Goal: Find contact information: Find contact information

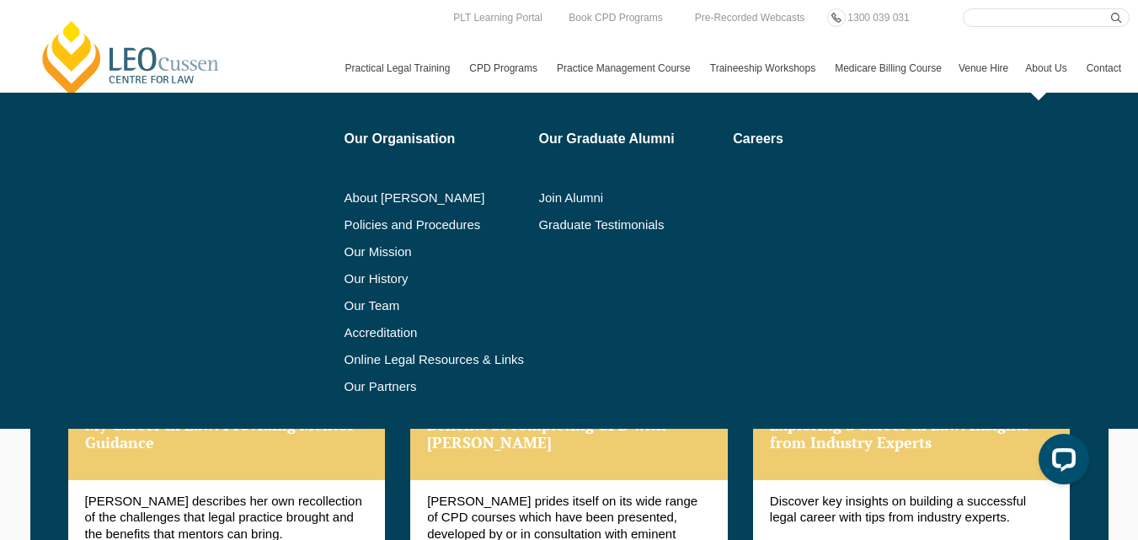
scroll to position [1864, 0]
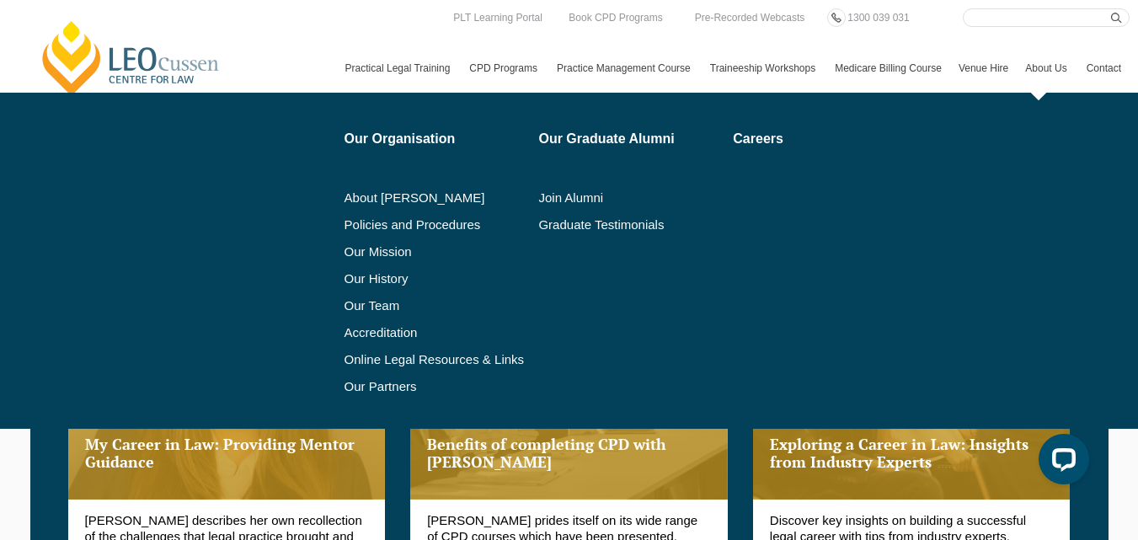
click at [1016, 78] on link "About Us" at bounding box center [1046, 68] width 61 height 49
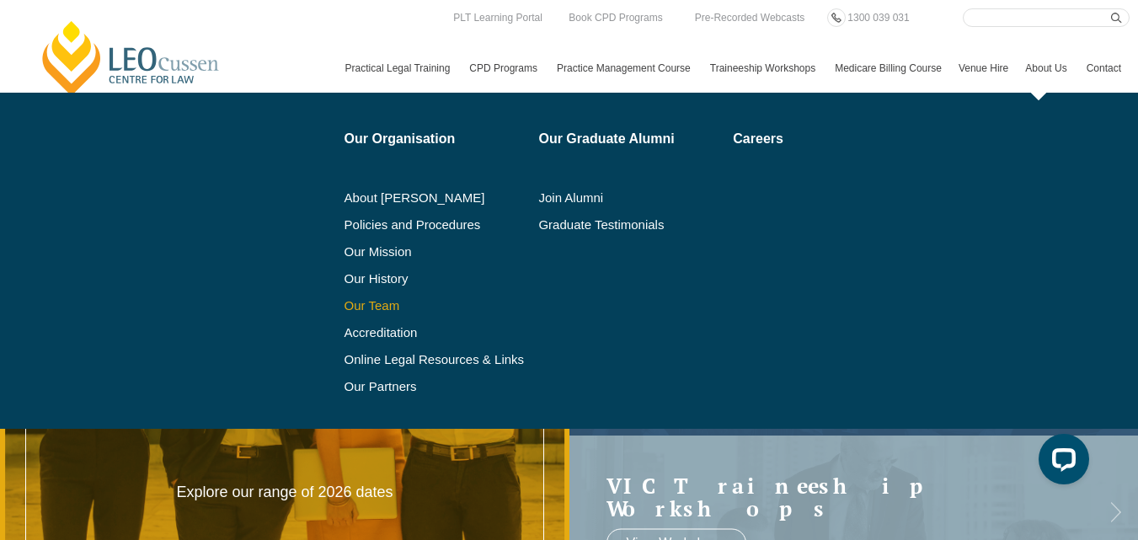
click at [344, 312] on link "Our Team" at bounding box center [435, 305] width 183 height 13
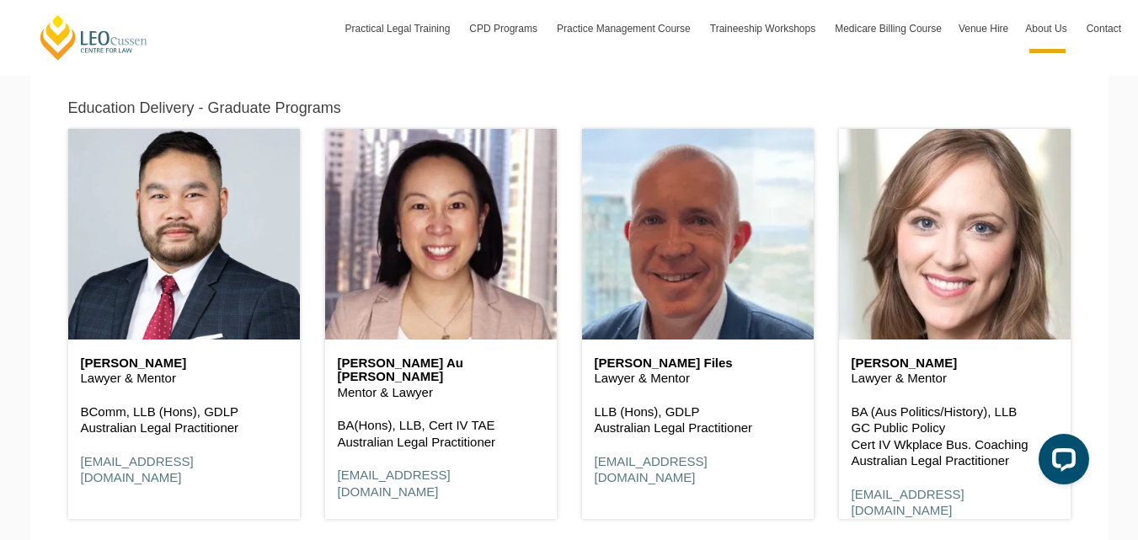
scroll to position [2189, 0]
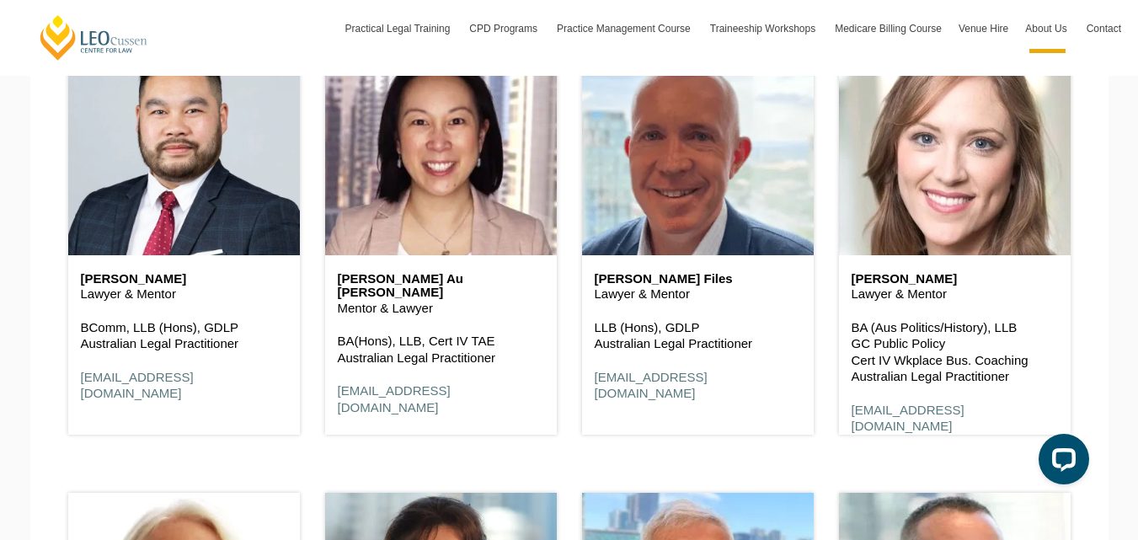
copy h6 "Caitlin Le Feuvre"
drag, startPoint x: 966, startPoint y: 278, endPoint x: 850, endPoint y: 284, distance: 116.4
click at [850, 284] on div "Caitlin Le Feuvre Lawyer & Mentor BA (Aus Politics/History), LLB GC Public Poli…" at bounding box center [955, 353] width 232 height 196
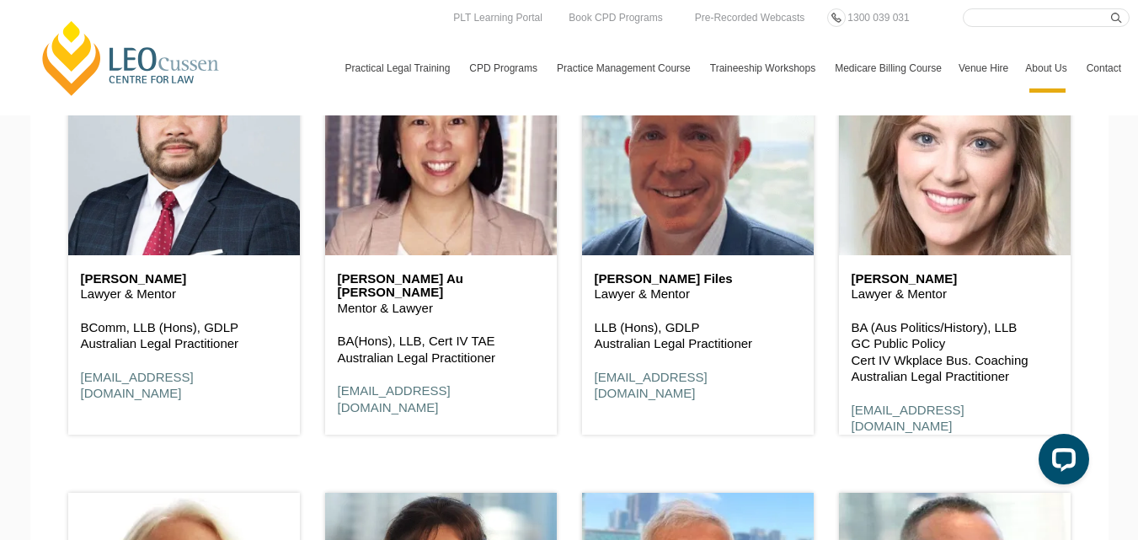
copy div "Caitlin Le Feuvre Lawyer & Mentor"
drag, startPoint x: 950, startPoint y: 294, endPoint x: 853, endPoint y: 283, distance: 97.5
click at [853, 283] on div "Caitlin Le Feuvre Lawyer & Mentor BA (Aus Politics/History), LLB GC Public Poli…" at bounding box center [955, 353] width 232 height 196
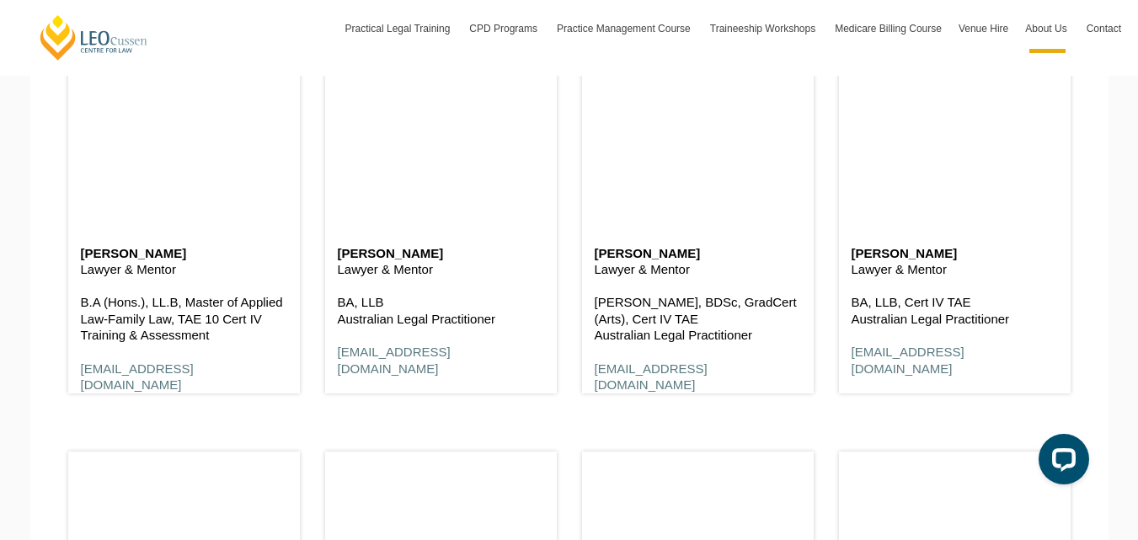
scroll to position [2947, 0]
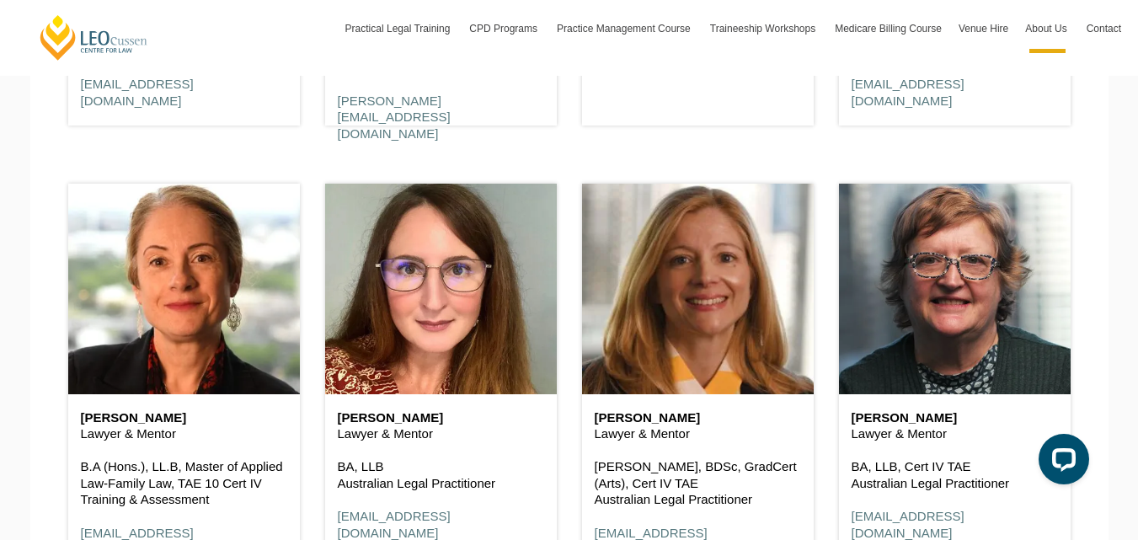
copy div "Emily Buchanan Lawyer & Mentor"
drag, startPoint x: 440, startPoint y: 435, endPoint x: 333, endPoint y: 424, distance: 106.8
click at [333, 424] on div "Emily Buchanan Lawyer & Mentor BA, LLB Australian Legal Practitioner ebuchanan@…" at bounding box center [441, 475] width 232 height 163
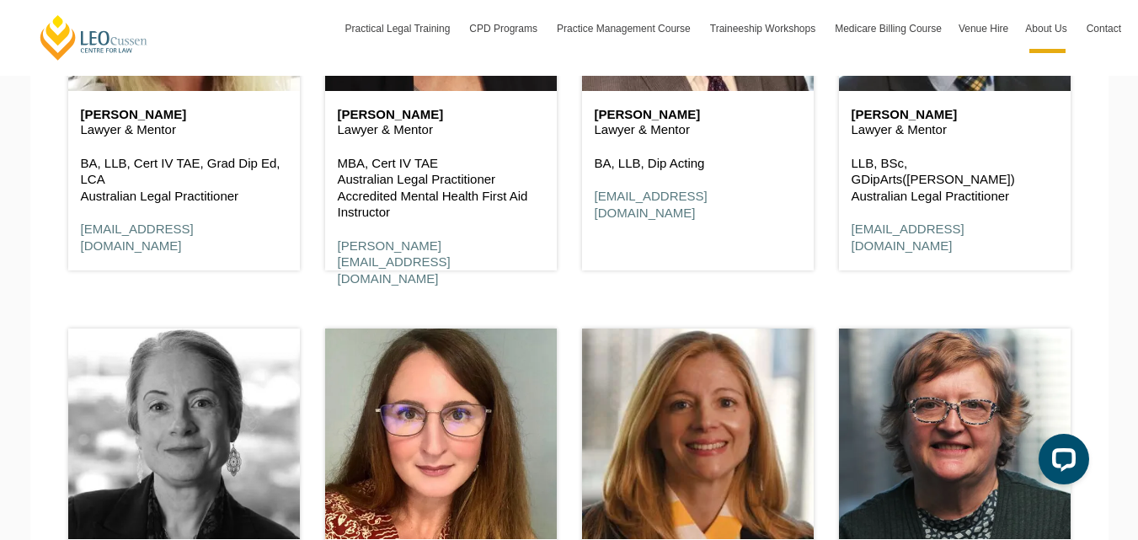
scroll to position [2610, 0]
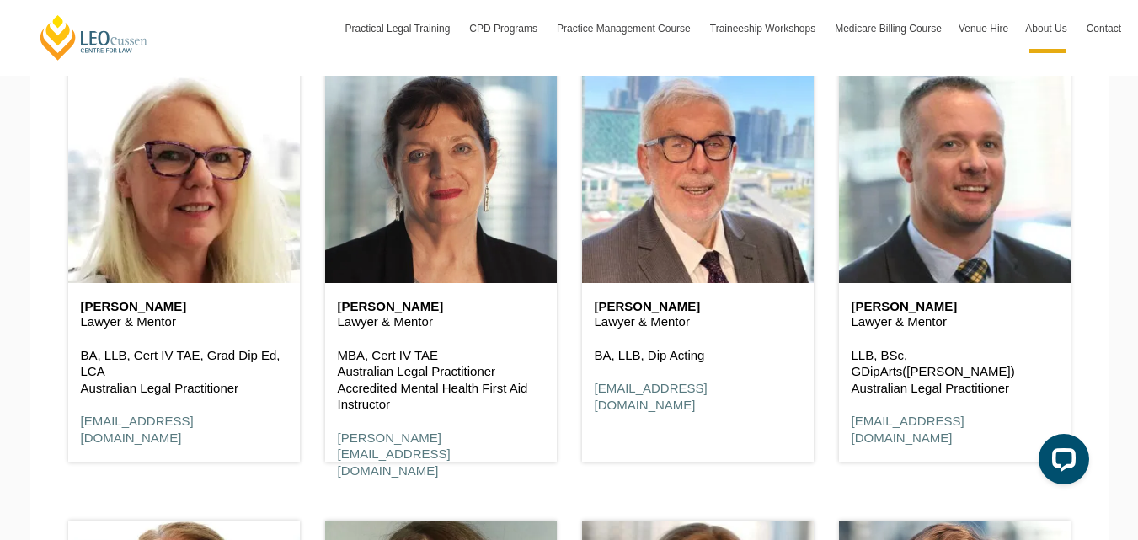
copy div "Claire Humble Lawyer & Mentor"
drag, startPoint x: 435, startPoint y: 322, endPoint x: 328, endPoint y: 307, distance: 108.0
click at [328, 307] on div "Claire Humble Lawyer & Mentor MBA, Cert IV TAE Australian Legal Practitioner Ac…" at bounding box center [441, 389] width 232 height 213
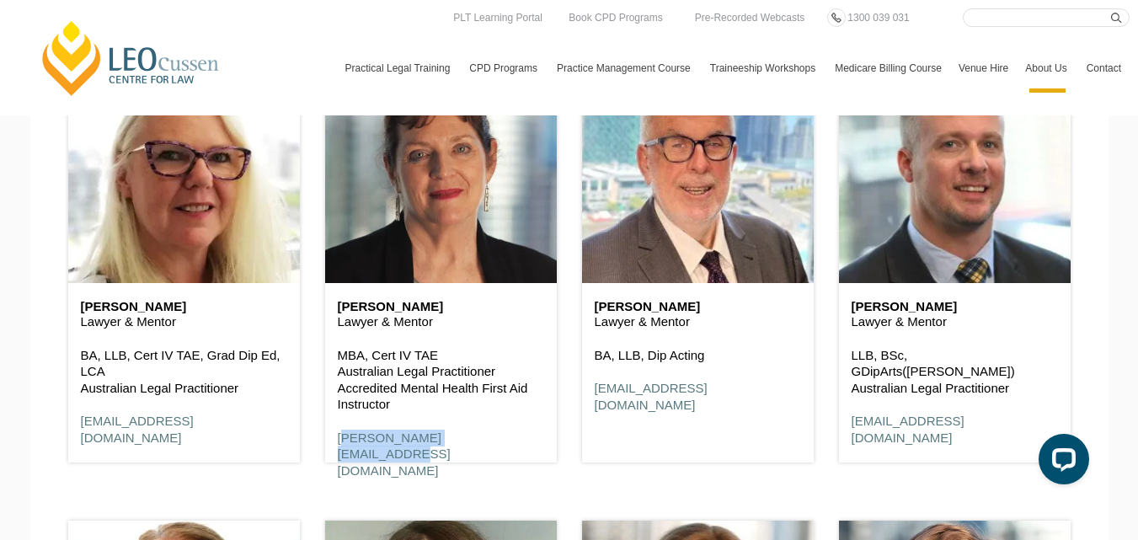
copy link "chumble@leocussen.edu.au"
drag, startPoint x: 515, startPoint y: 441, endPoint x: 335, endPoint y: 445, distance: 180.2
click at [335, 445] on div "Claire Humble Lawyer & Mentor MBA, Cert IV TAE Australian Legal Practitioner Ac…" at bounding box center [441, 389] width 232 height 213
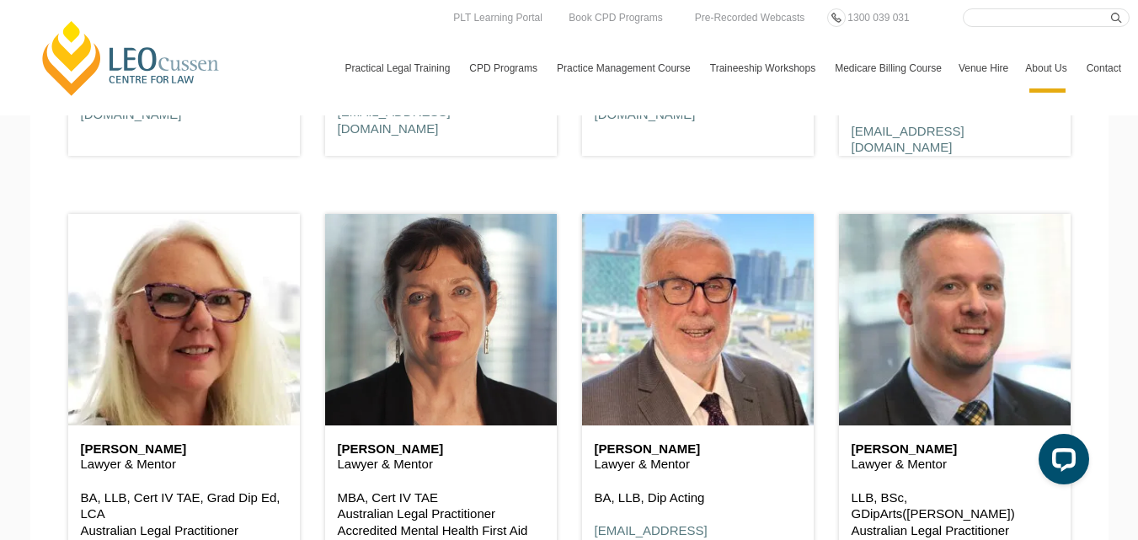
scroll to position [2358, 0]
